Goal: Task Accomplishment & Management: Manage account settings

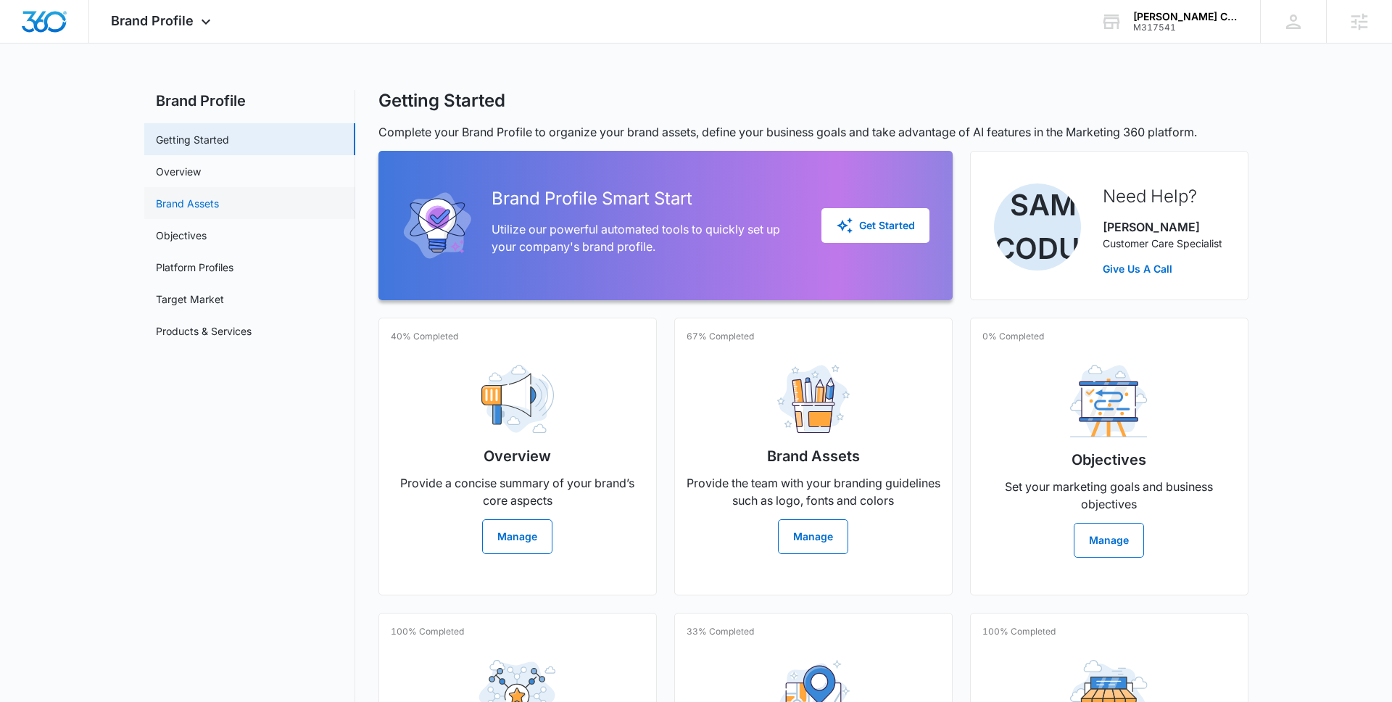
click at [184, 207] on link "Brand Assets" at bounding box center [187, 203] width 63 height 15
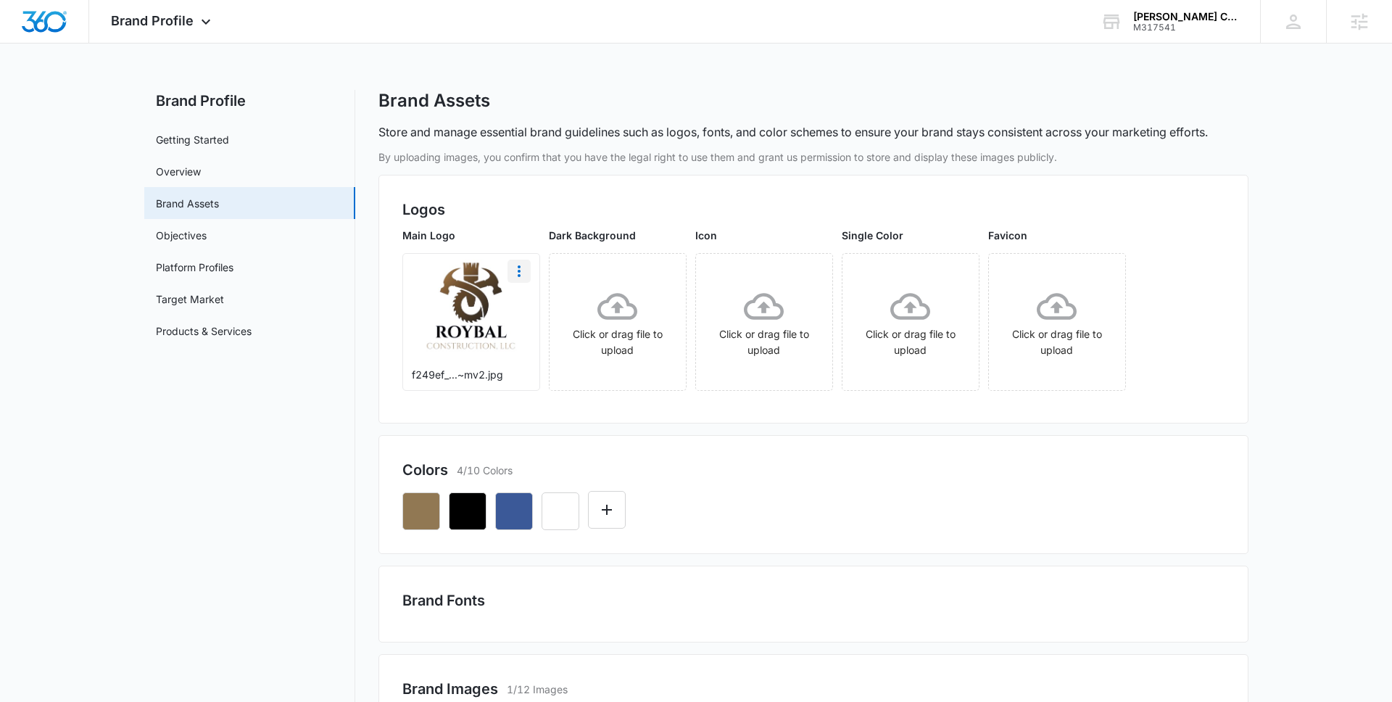
click at [515, 271] on icon "More" at bounding box center [519, 271] width 17 height 17
click at [536, 310] on div "Download" at bounding box center [549, 312] width 47 height 10
click at [182, 11] on div "Brand Profile Apps Reputation Websites Forms CRM Email Social Content Ads Intel…" at bounding box center [162, 21] width 147 height 43
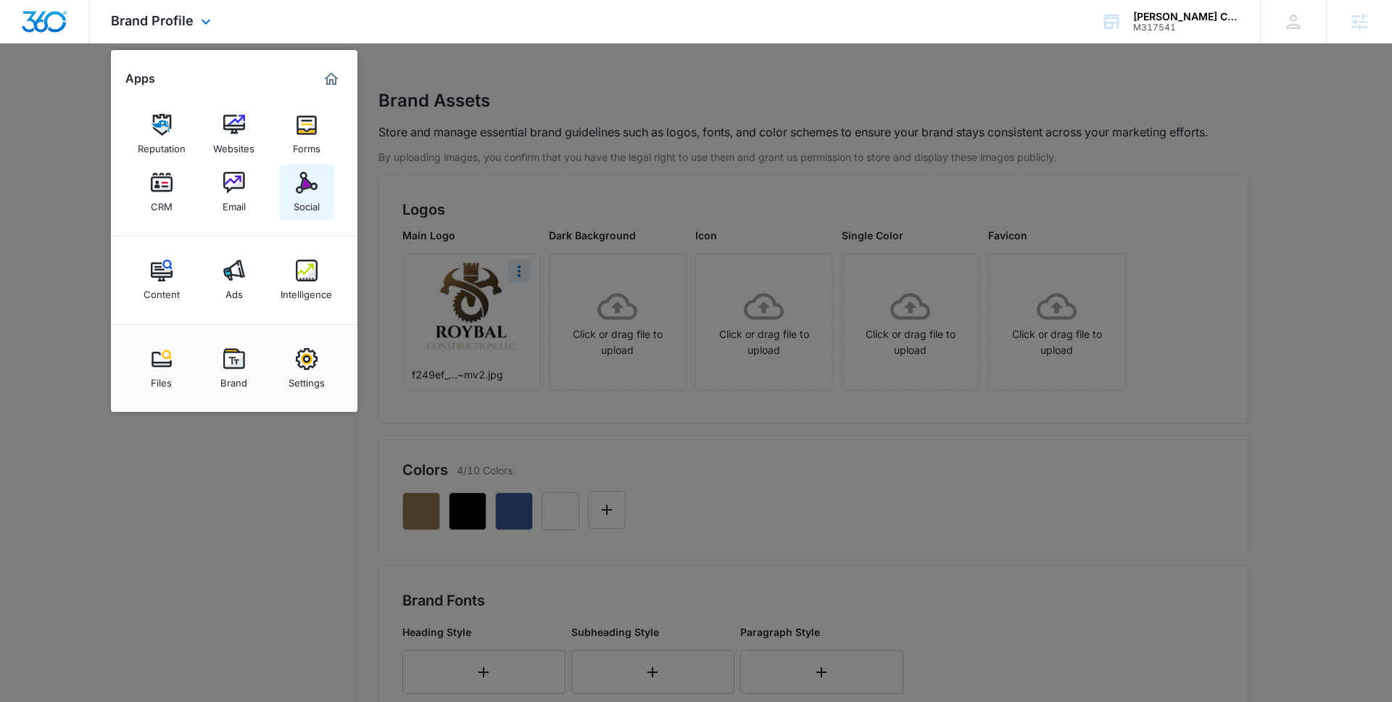
click at [321, 185] on link "Social" at bounding box center [306, 192] width 55 height 55
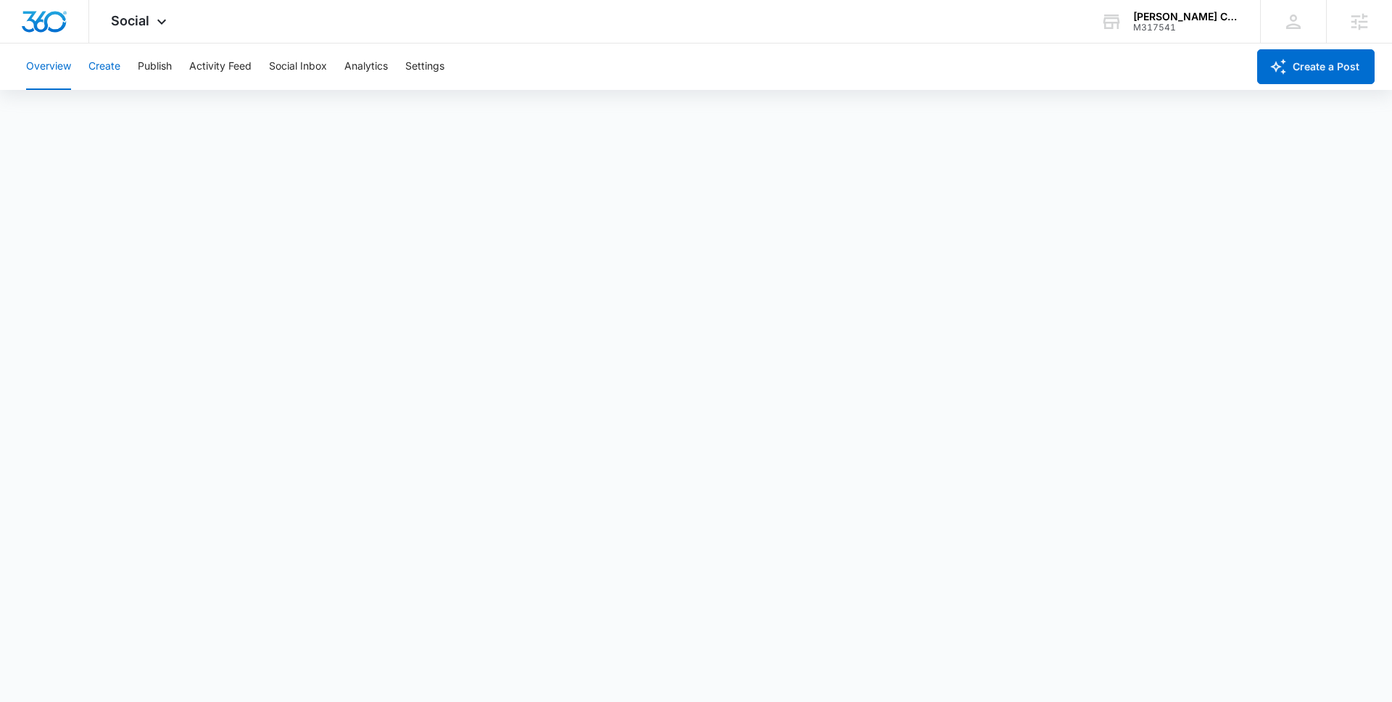
click at [102, 62] on button "Create" at bounding box center [104, 67] width 32 height 46
click at [152, 112] on button "Approvals" at bounding box center [141, 111] width 49 height 41
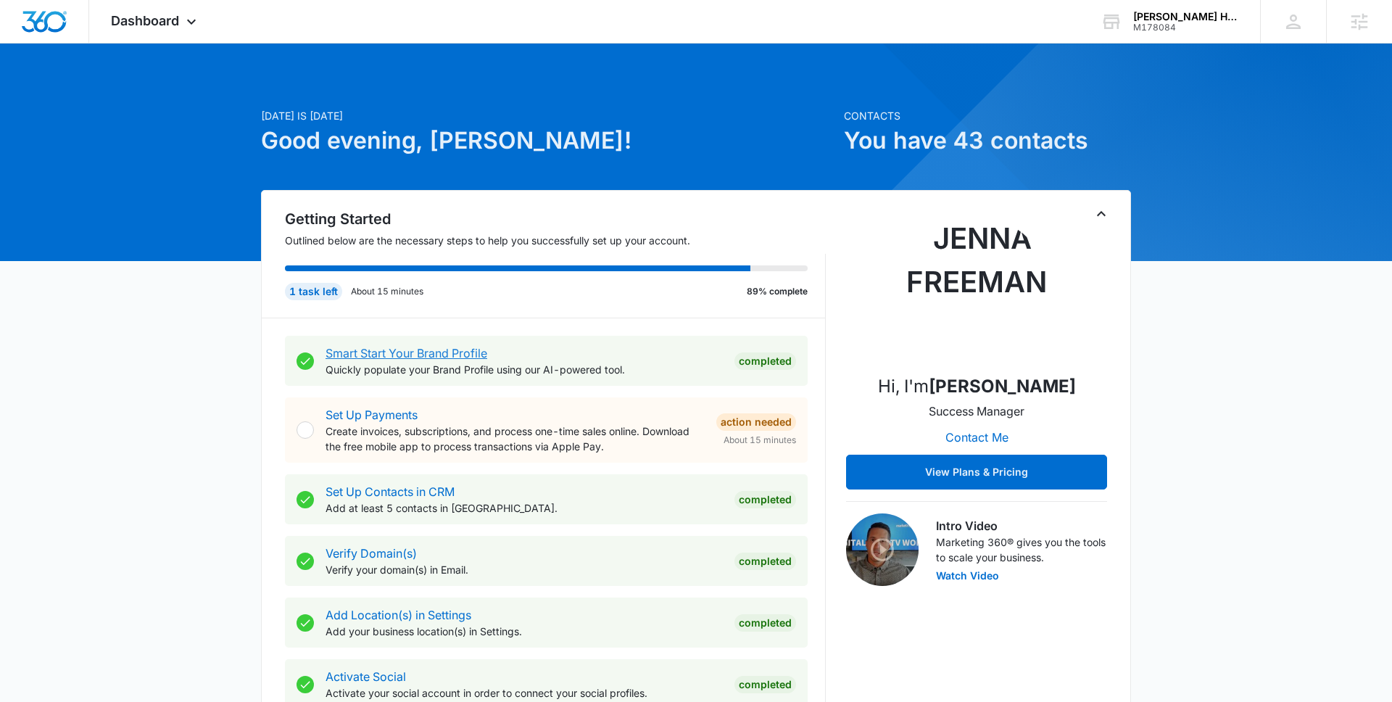
click at [371, 355] on link "Smart Start Your Brand Profile" at bounding box center [407, 353] width 162 height 15
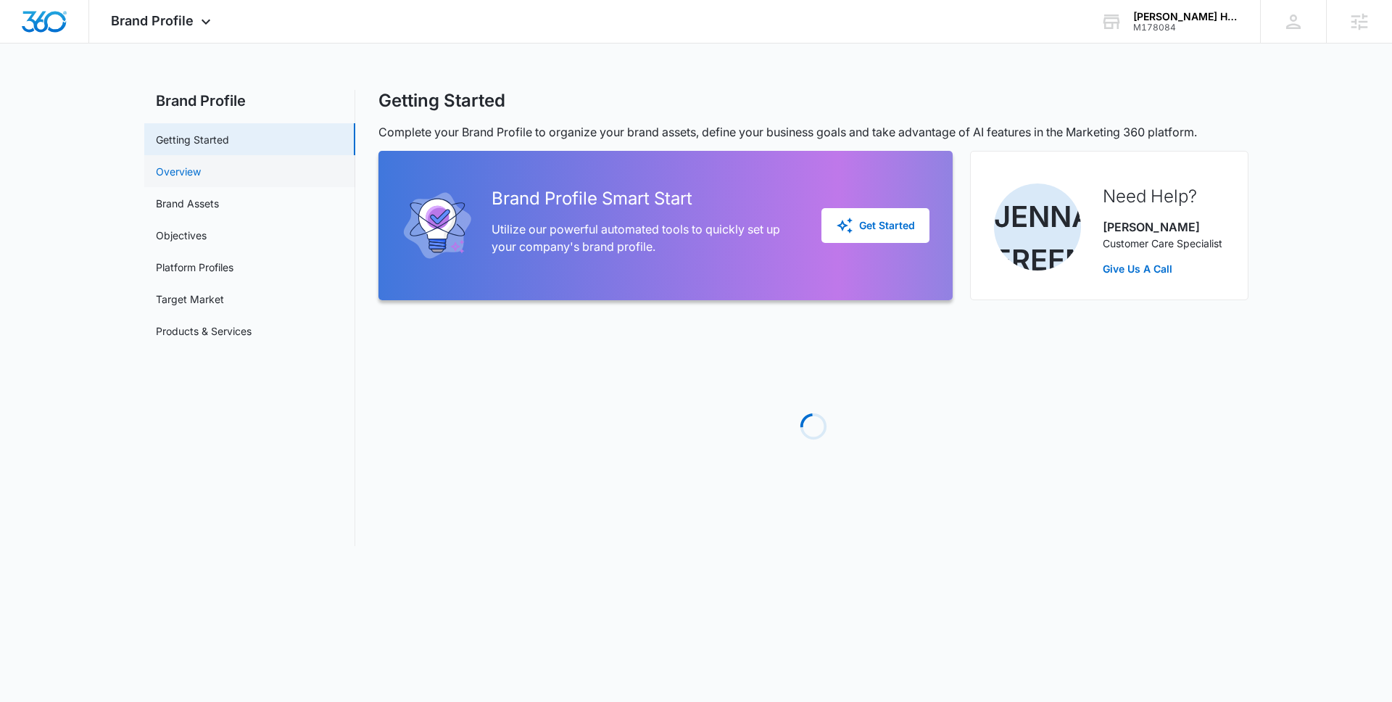
click at [176, 166] on link "Overview" at bounding box center [178, 171] width 45 height 15
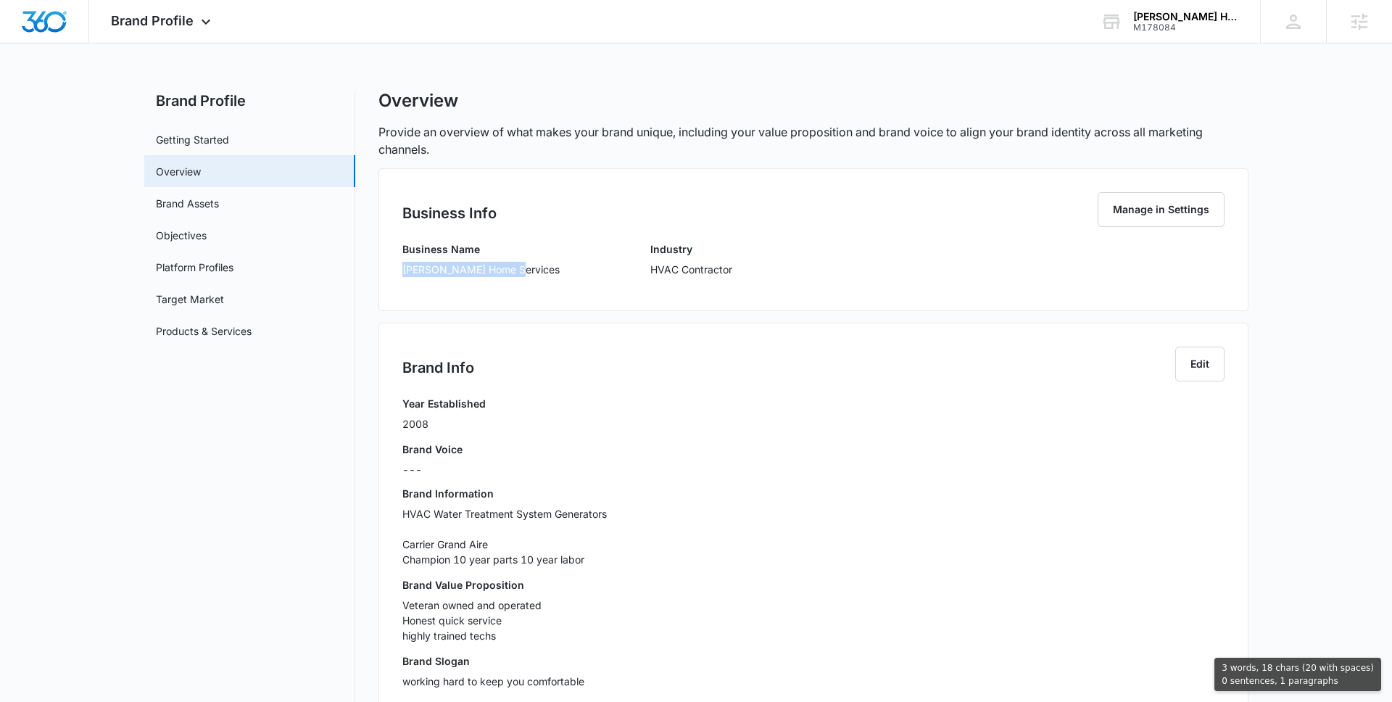
drag, startPoint x: 402, startPoint y: 272, endPoint x: 441, endPoint y: 284, distance: 40.4
click at [441, 284] on div "Business Name [PERSON_NAME] Home Services" at bounding box center [480, 264] width 157 height 46
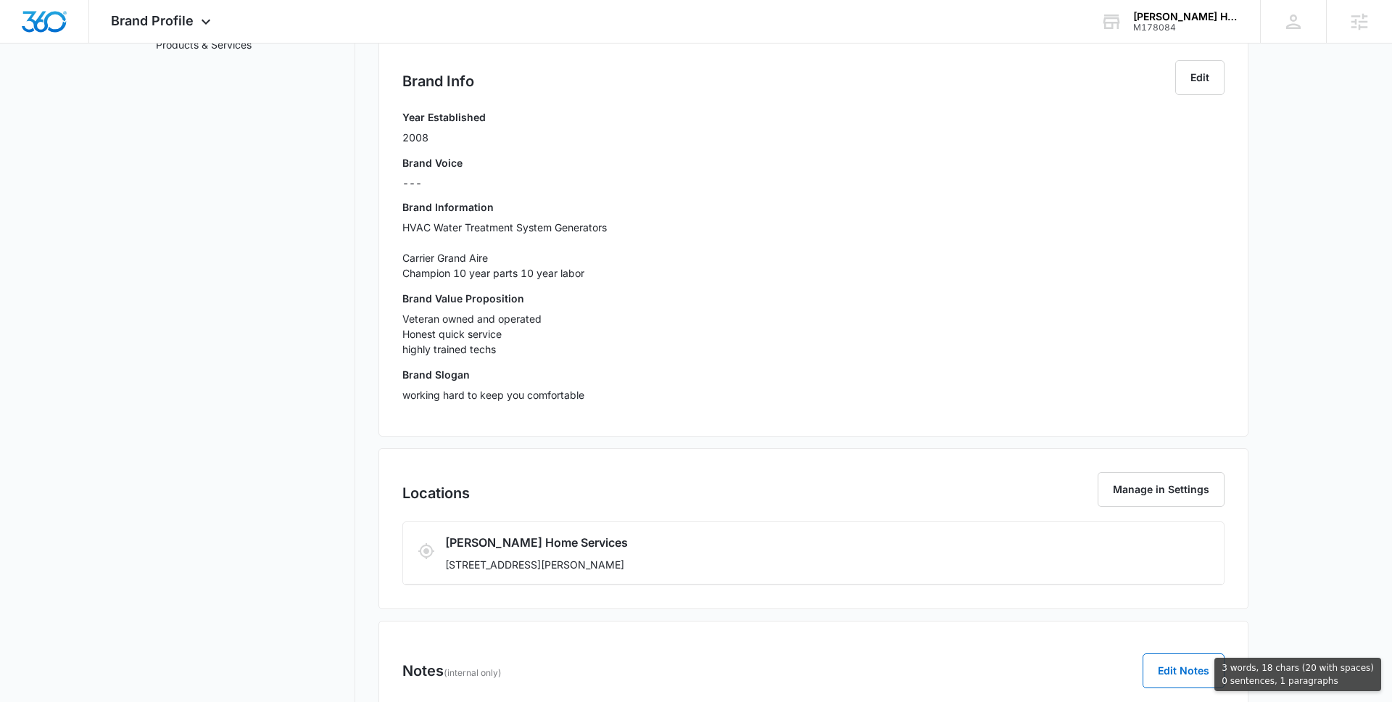
scroll to position [360, 0]
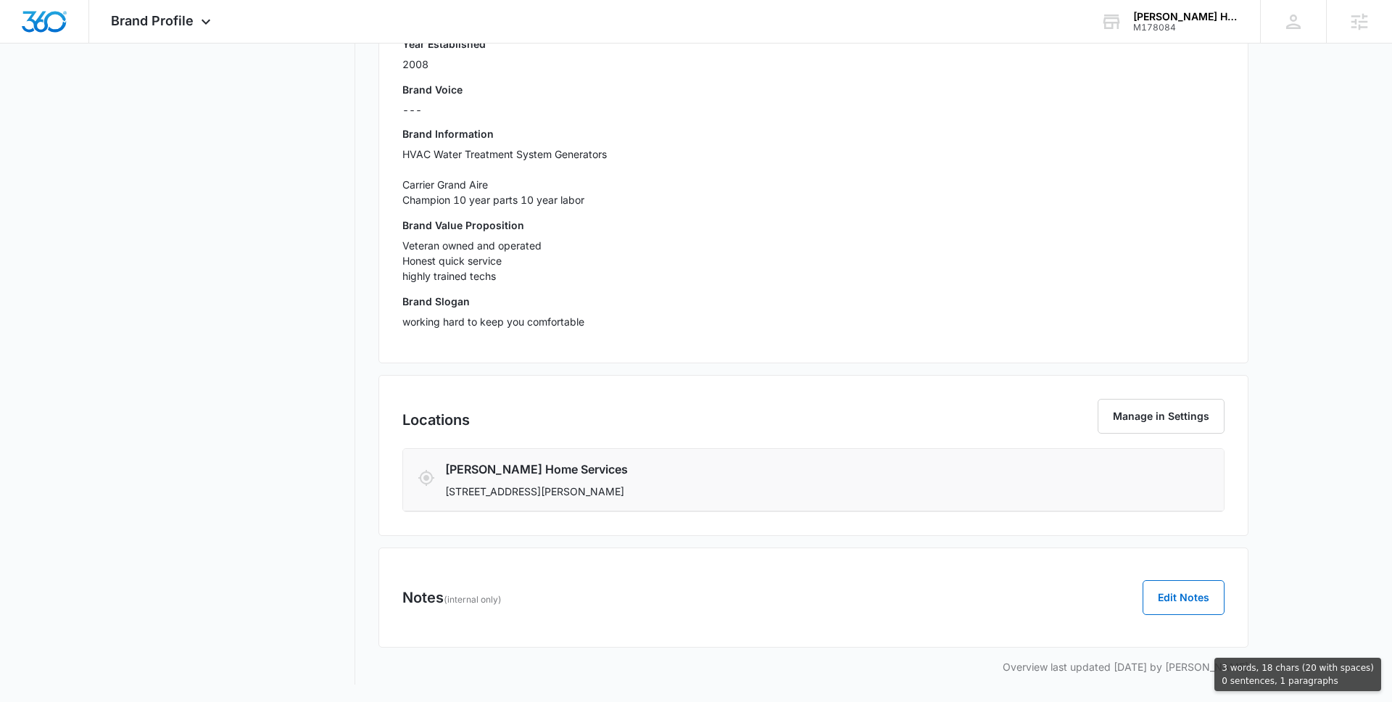
click at [660, 489] on p "[STREET_ADDRESS][PERSON_NAME]" at bounding box center [745, 491] width 601 height 15
copy div "[PERSON_NAME] Home Services Industry HVAC Contractor Brand Info Edit Year Estab…"
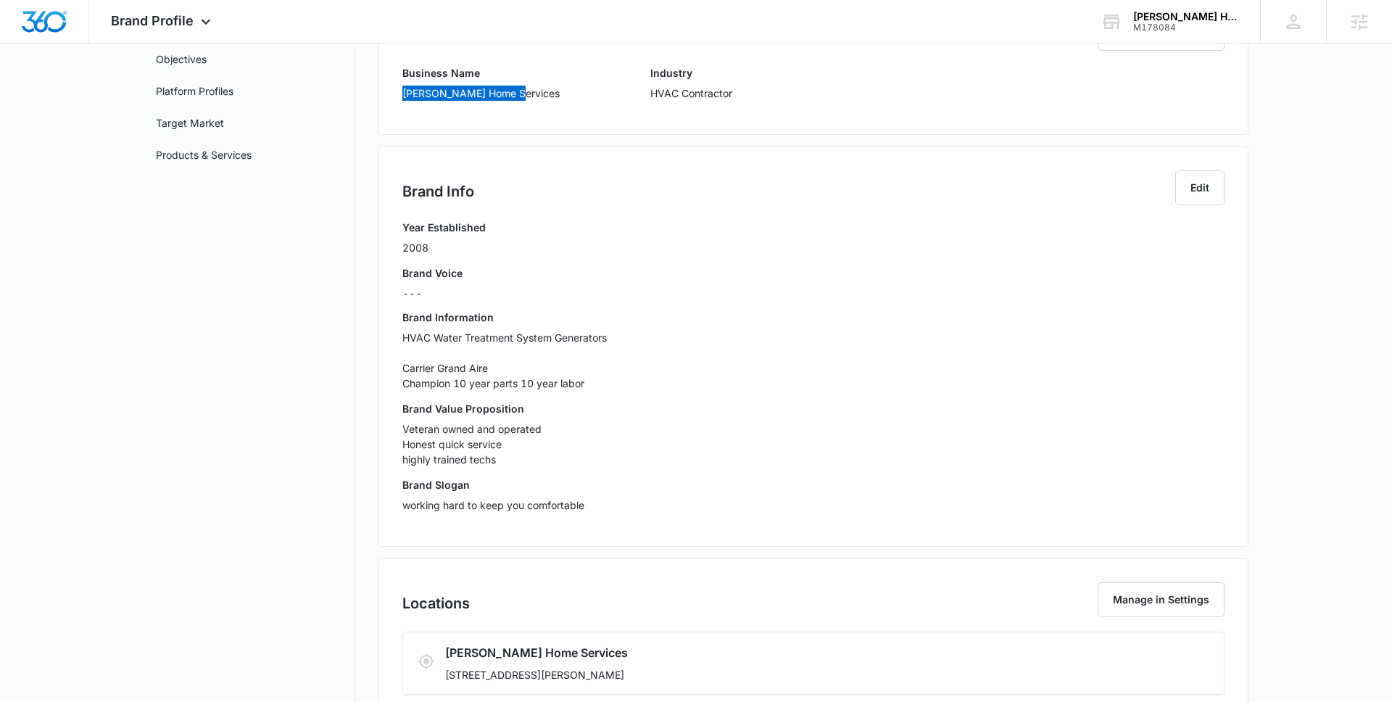
scroll to position [164, 0]
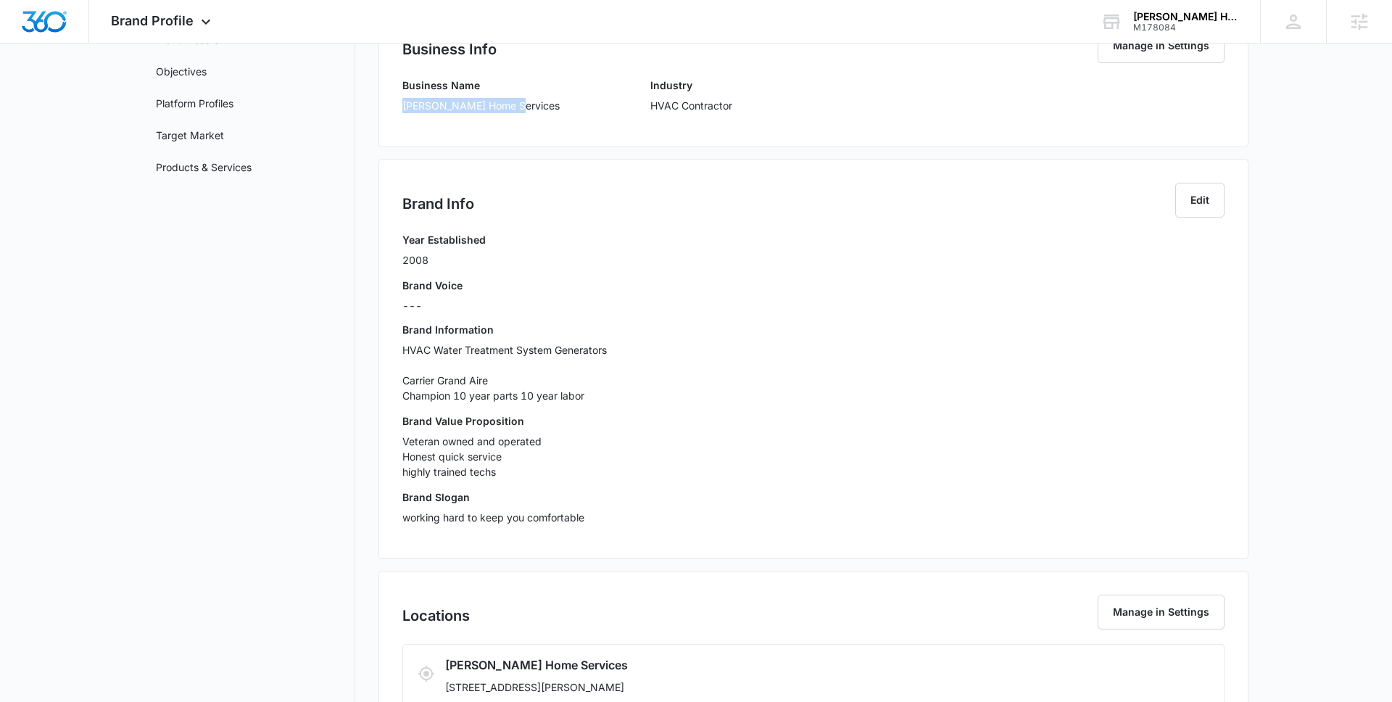
click at [666, 431] on div "Brand Value Proposition Veteran owned and operated Honest quick service highly …" at bounding box center [813, 451] width 822 height 76
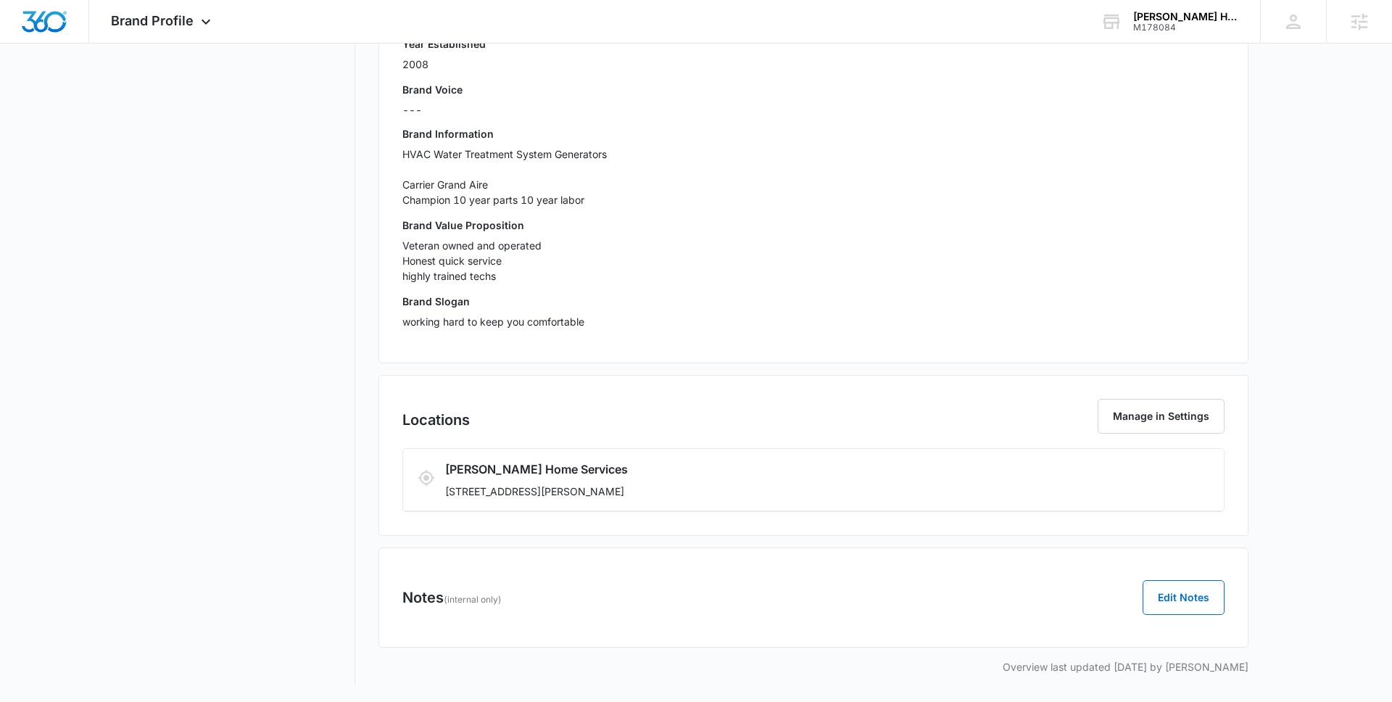
scroll to position [0, 0]
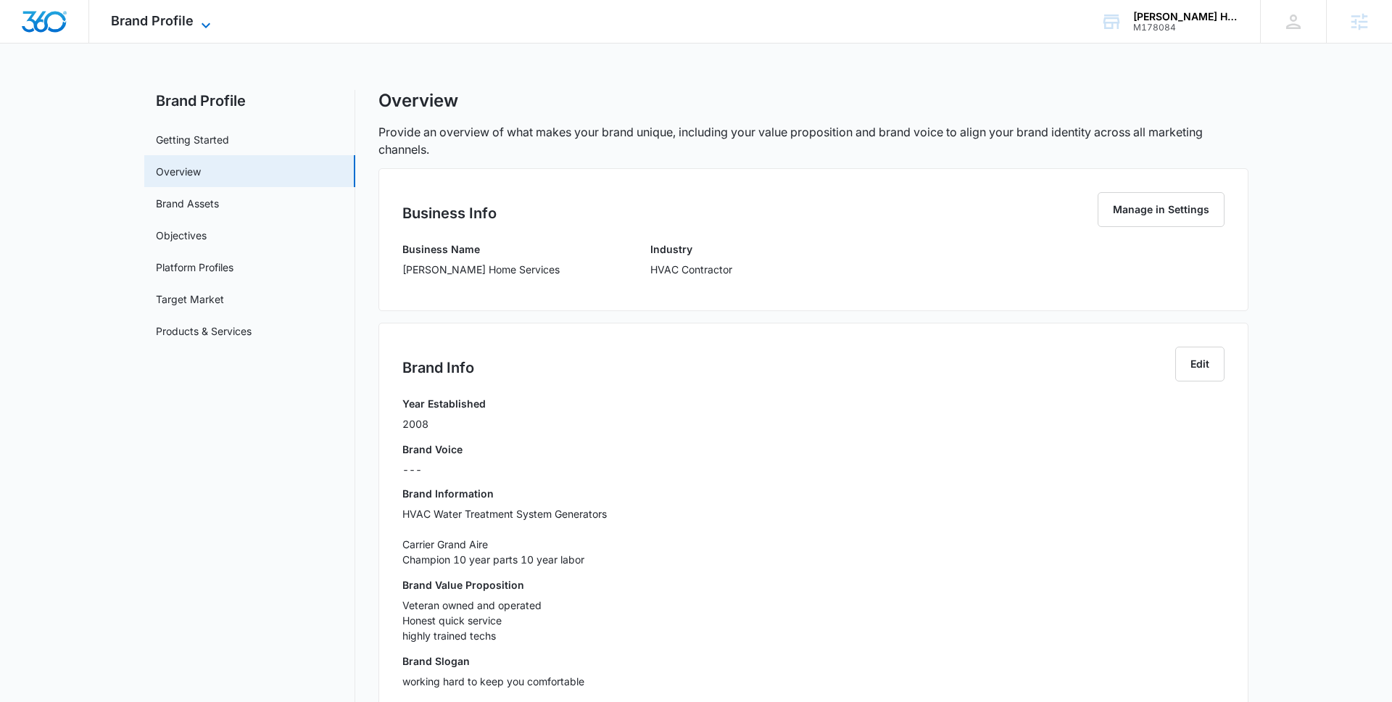
click at [178, 20] on span "Brand Profile" at bounding box center [152, 20] width 83 height 15
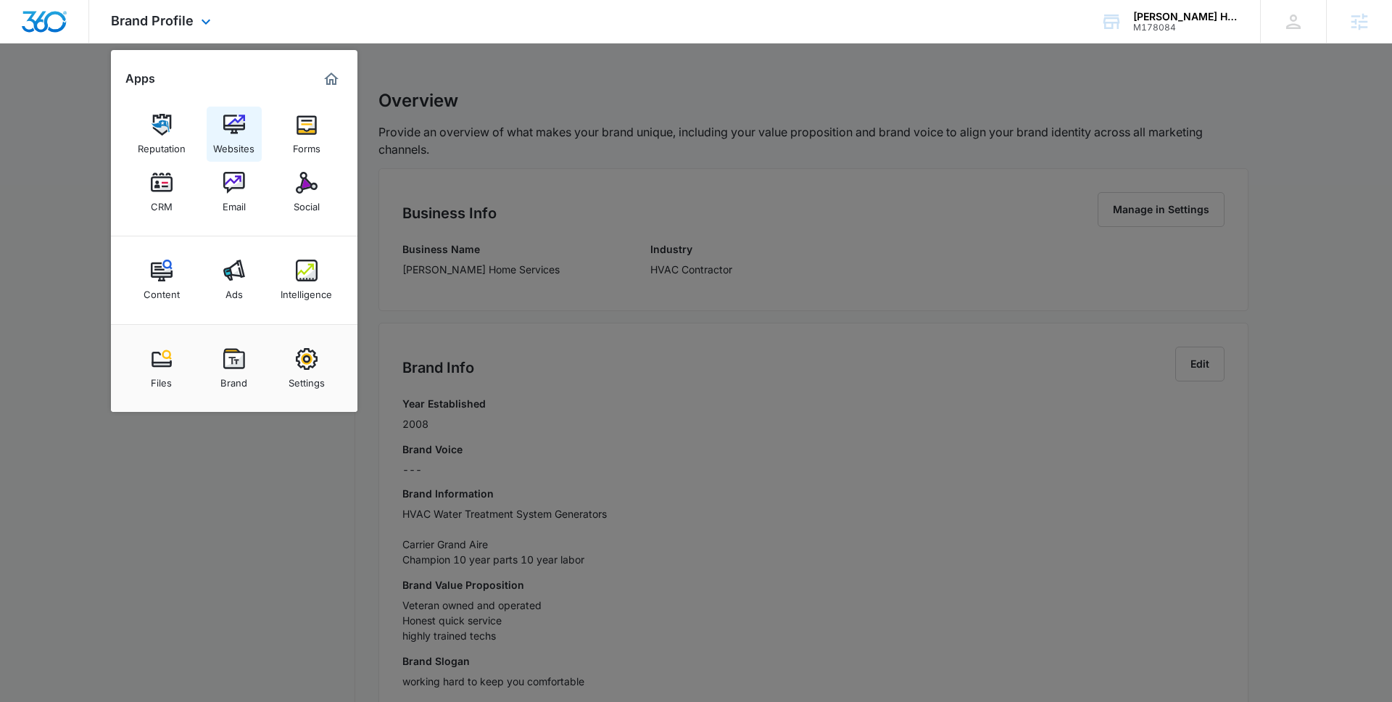
click at [240, 133] on img at bounding box center [234, 125] width 22 height 22
